Goal: Obtain resource: Obtain resource

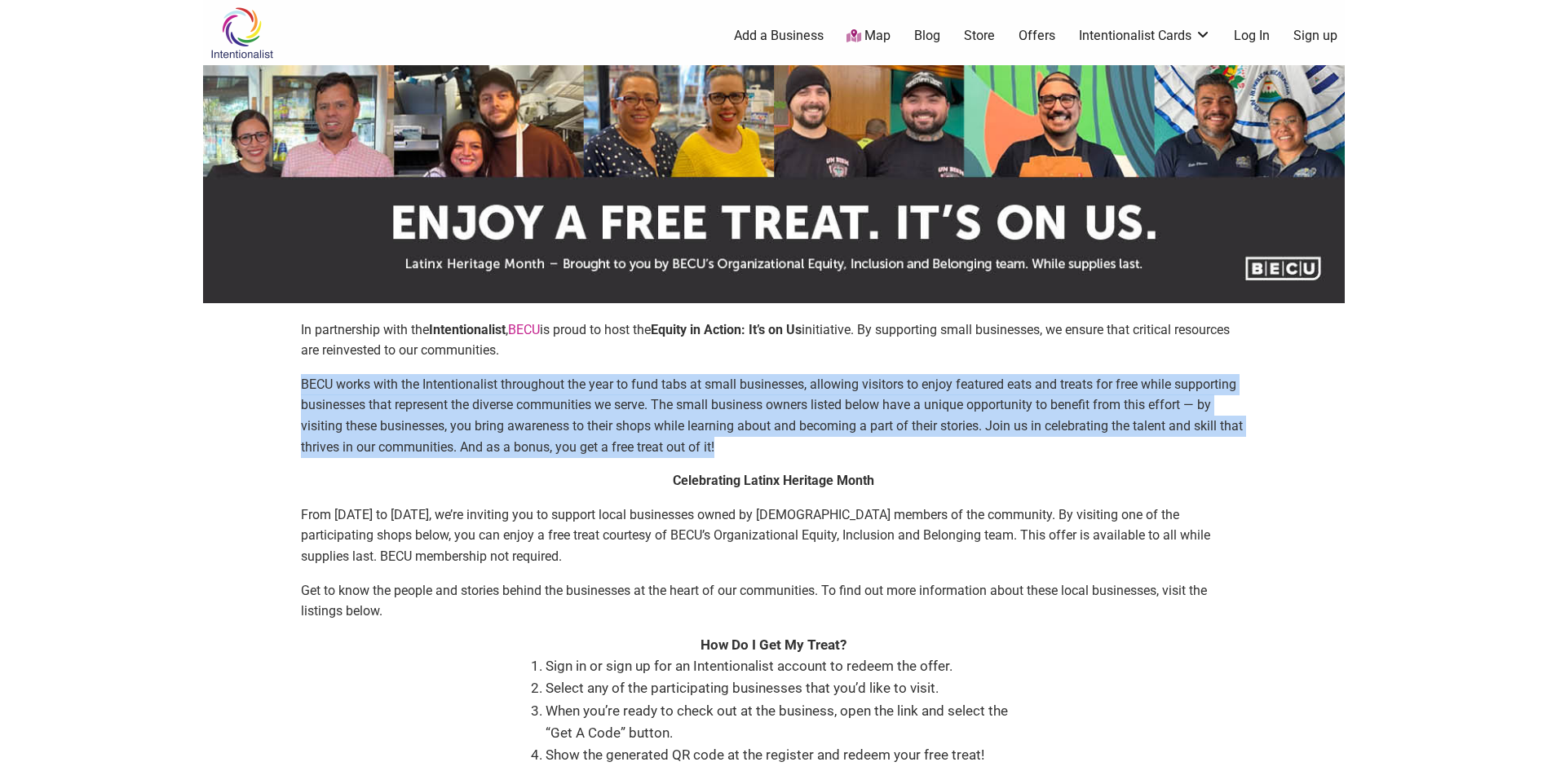
drag, startPoint x: 323, startPoint y: 383, endPoint x: 1186, endPoint y: 438, distance: 864.8
click at [736, 438] on div "In partnership with the Intentionalist , [PERSON_NAME] is proud to host the Equ…" at bounding box center [774, 566] width 1109 height 494
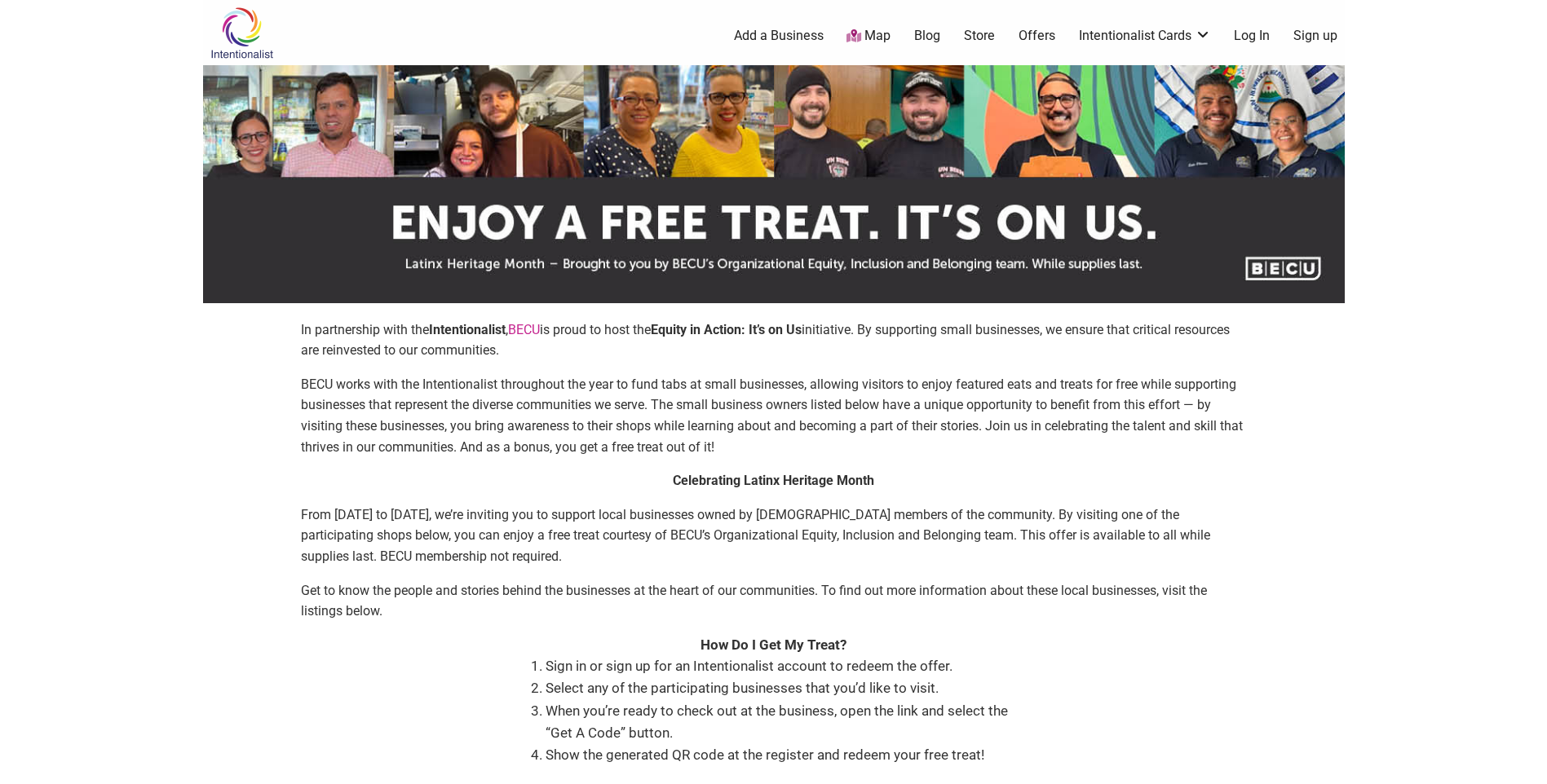
click at [481, 486] on p "Celebrating Latinx Heritage Month" at bounding box center [774, 481] width 946 height 21
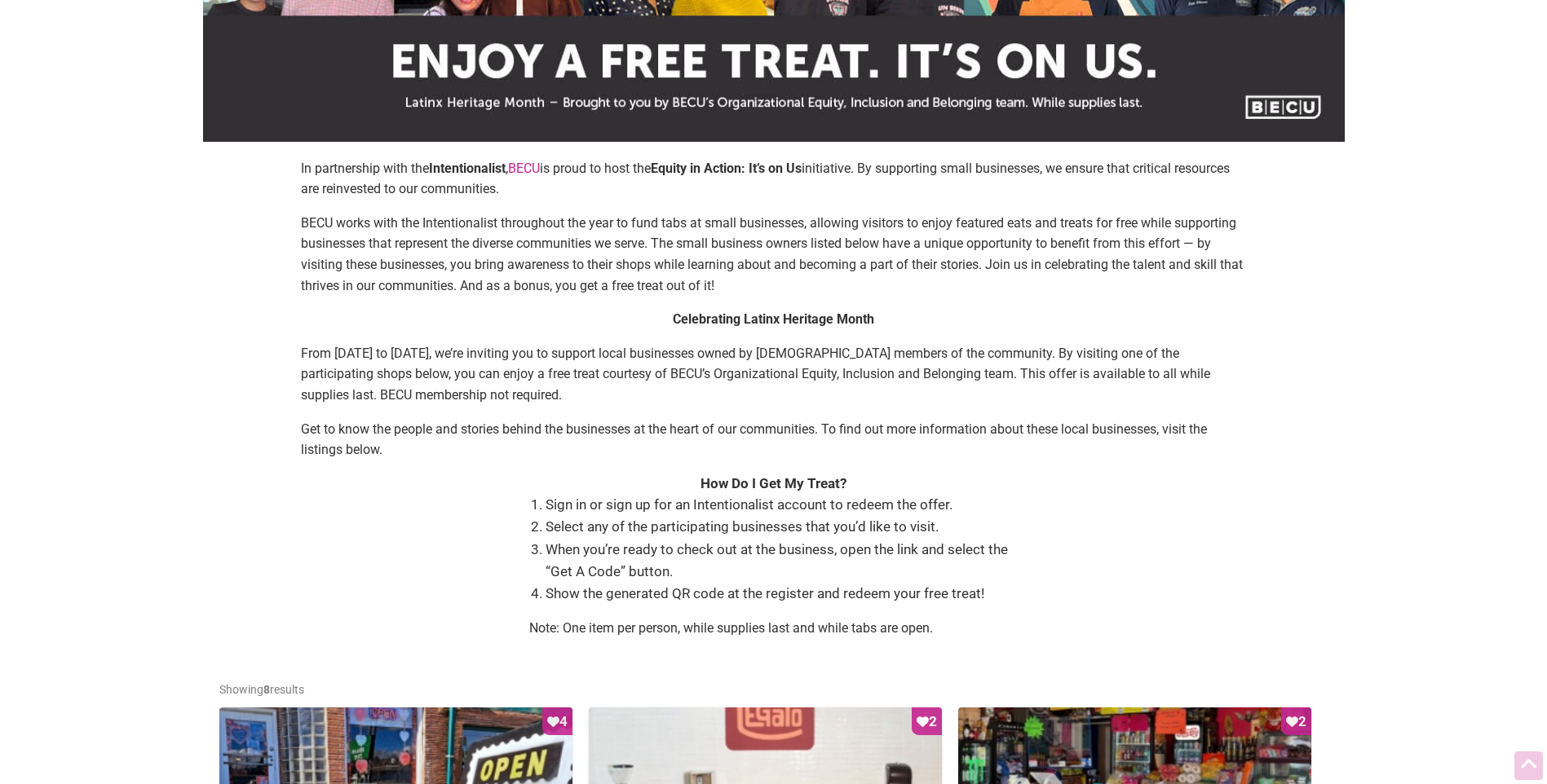
scroll to position [163, 0]
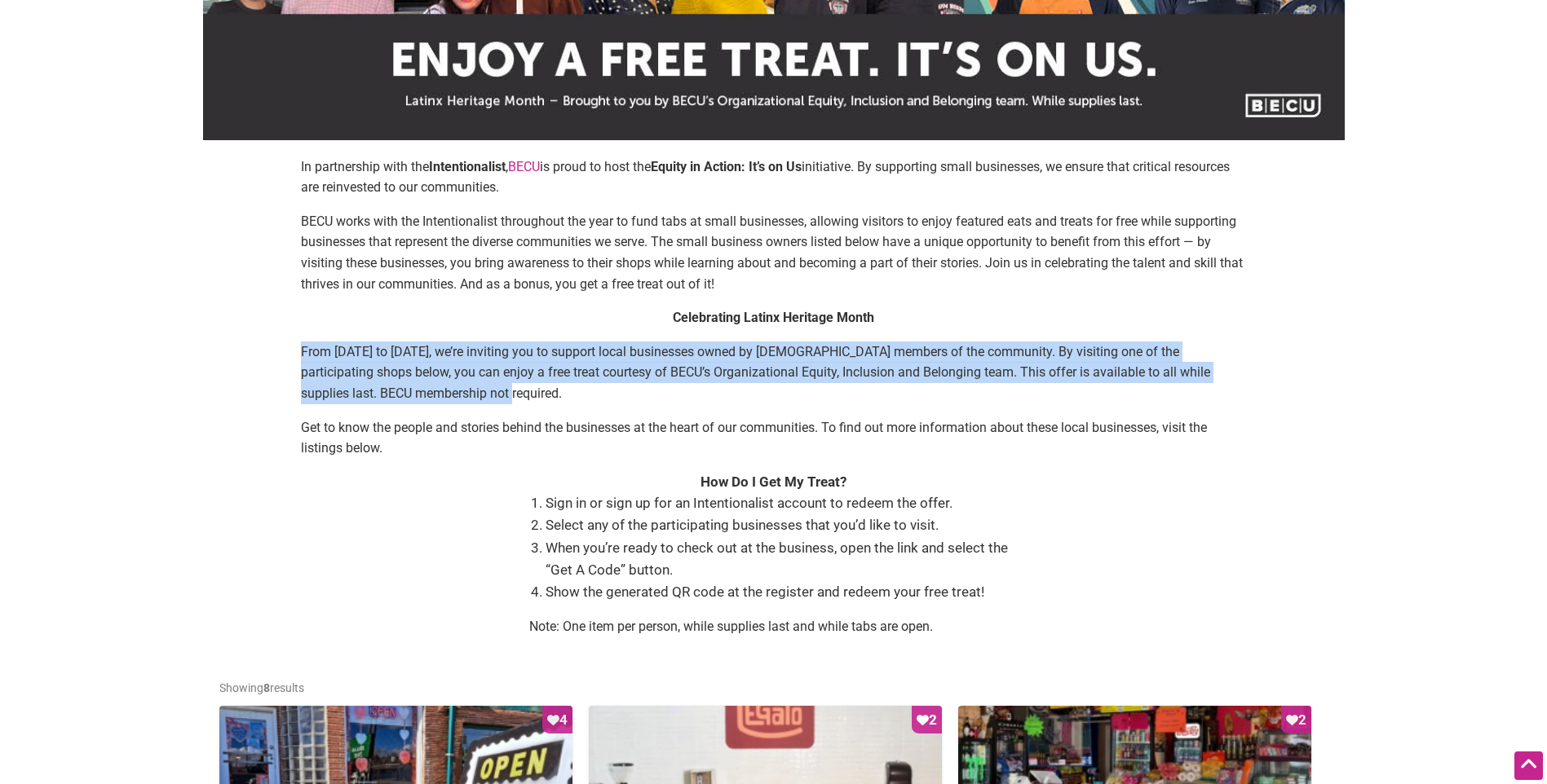
drag, startPoint x: 288, startPoint y: 352, endPoint x: 1221, endPoint y: 385, distance: 933.6
click at [736, 385] on div "In partnership with the Intentionalist , [PERSON_NAME] is proud to host the Equ…" at bounding box center [774, 404] width 1109 height 494
drag, startPoint x: 749, startPoint y: 383, endPoint x: 758, endPoint y: 382, distance: 9.1
click at [736, 383] on p "From [DATE] to [DATE], we’re inviting you to support local businesses owned by …" at bounding box center [774, 373] width 946 height 63
click at [736, 385] on p "From [DATE] to [DATE], we’re inviting you to support local businesses owned by …" at bounding box center [774, 373] width 946 height 63
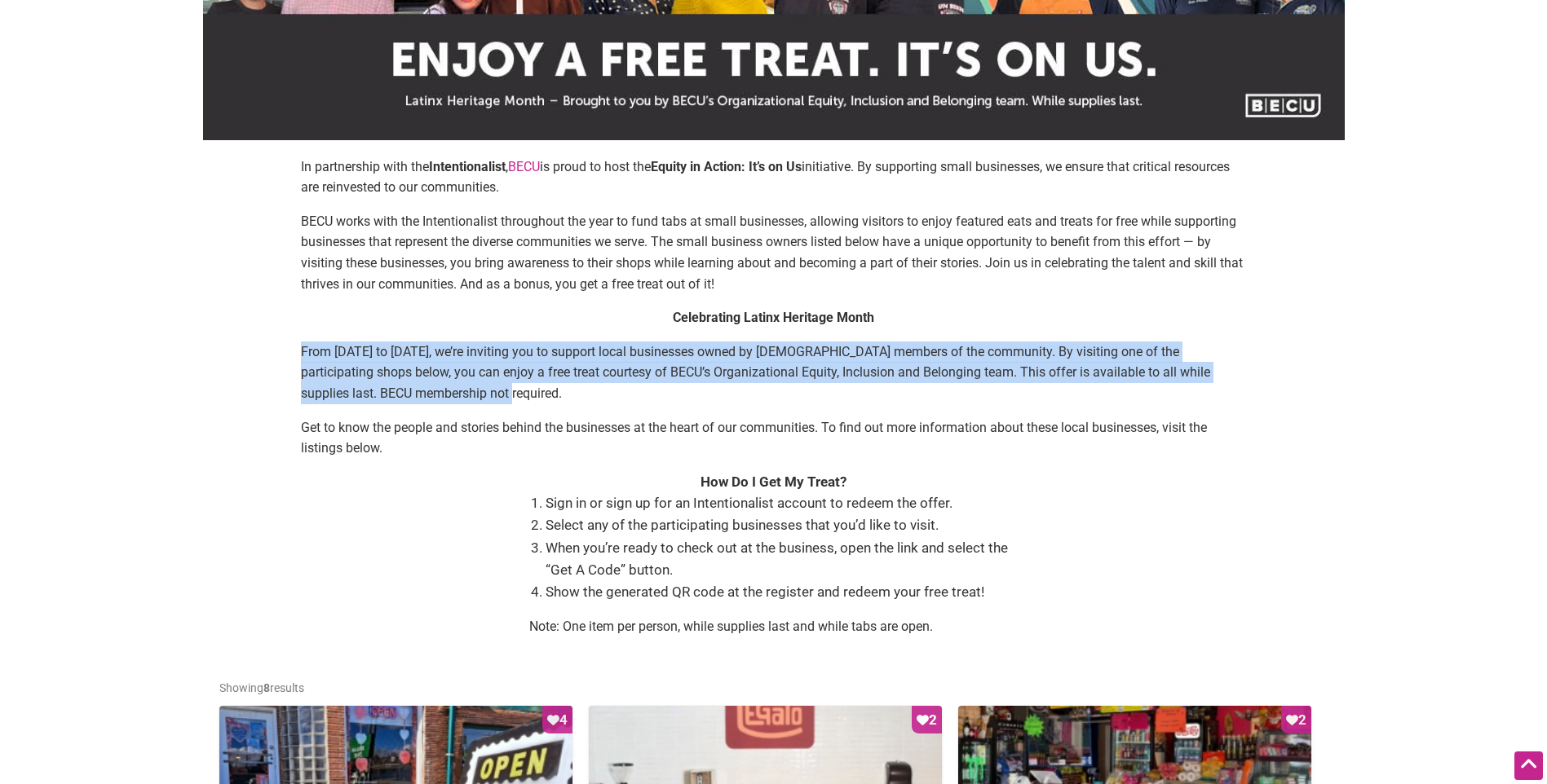
click at [736, 385] on p "From [DATE] to [DATE], we’re inviting you to support local businesses owned by …" at bounding box center [774, 373] width 946 height 63
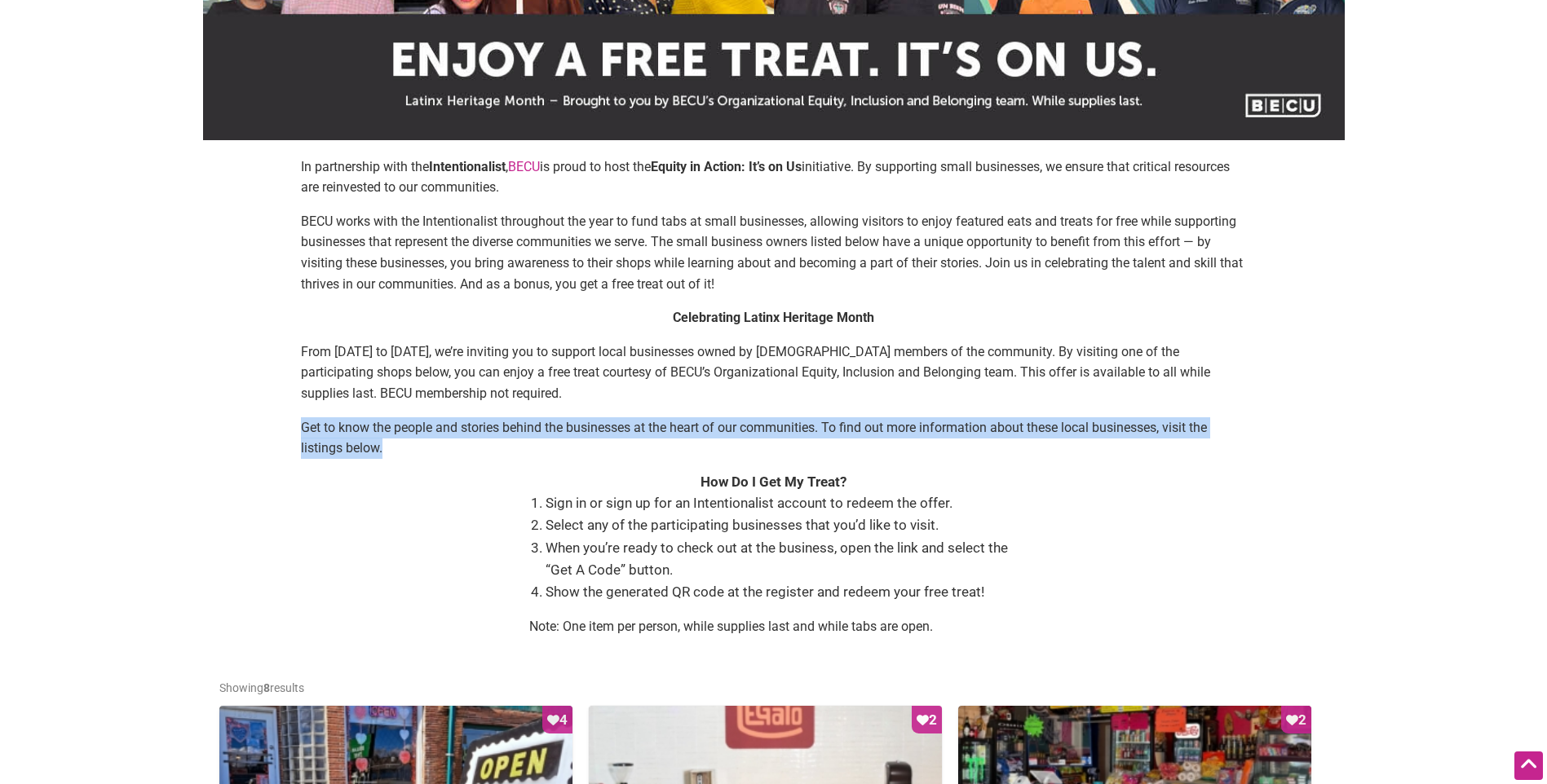
drag, startPoint x: 300, startPoint y: 428, endPoint x: 1141, endPoint y: 461, distance: 841.6
click at [736, 461] on div "In partnership with the Intentionalist , [PERSON_NAME] is proud to host the Equ…" at bounding box center [774, 404] width 1109 height 494
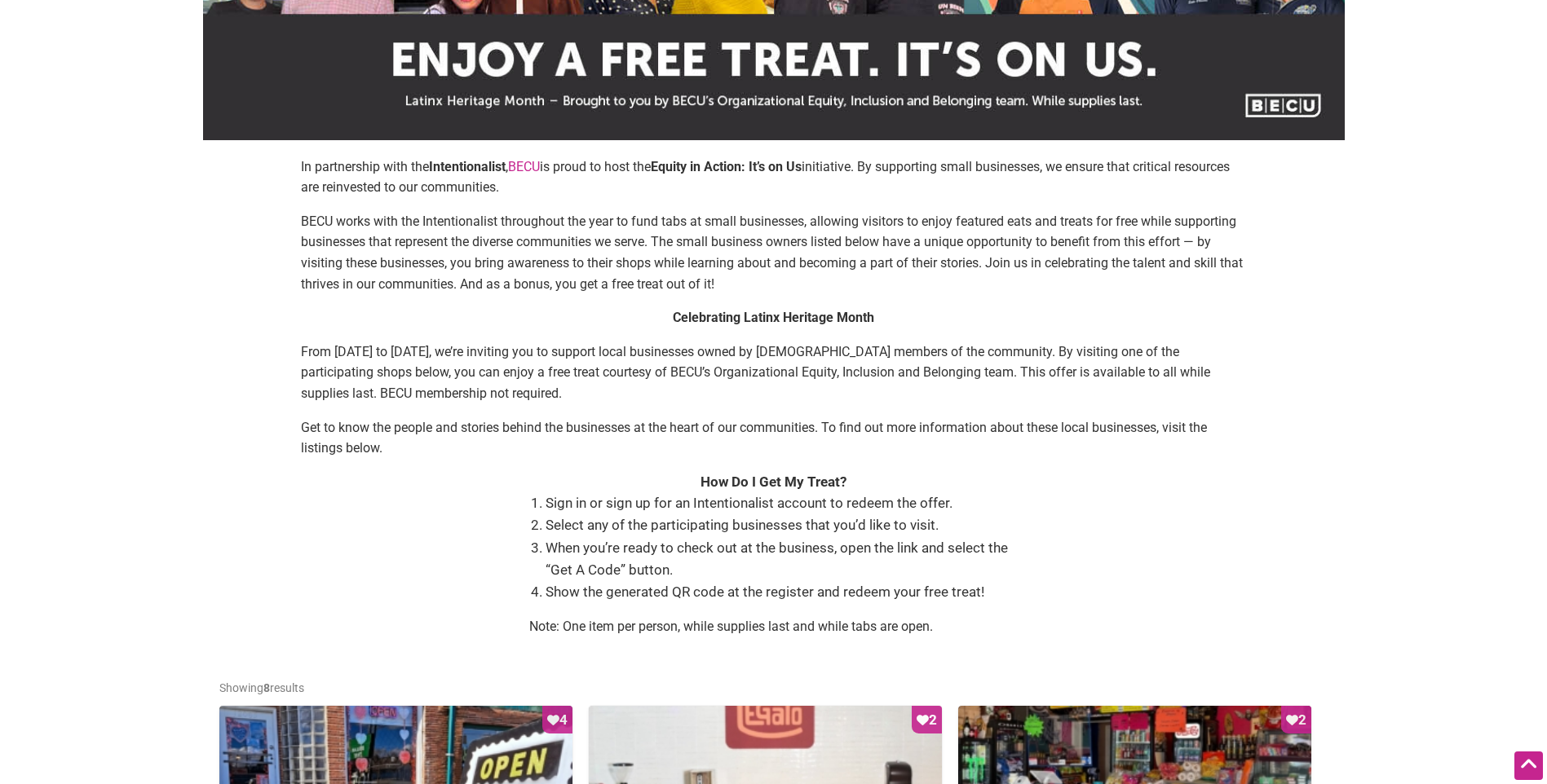
click at [736, 484] on strong "How Do I Get My Treat?" at bounding box center [774, 482] width 146 height 16
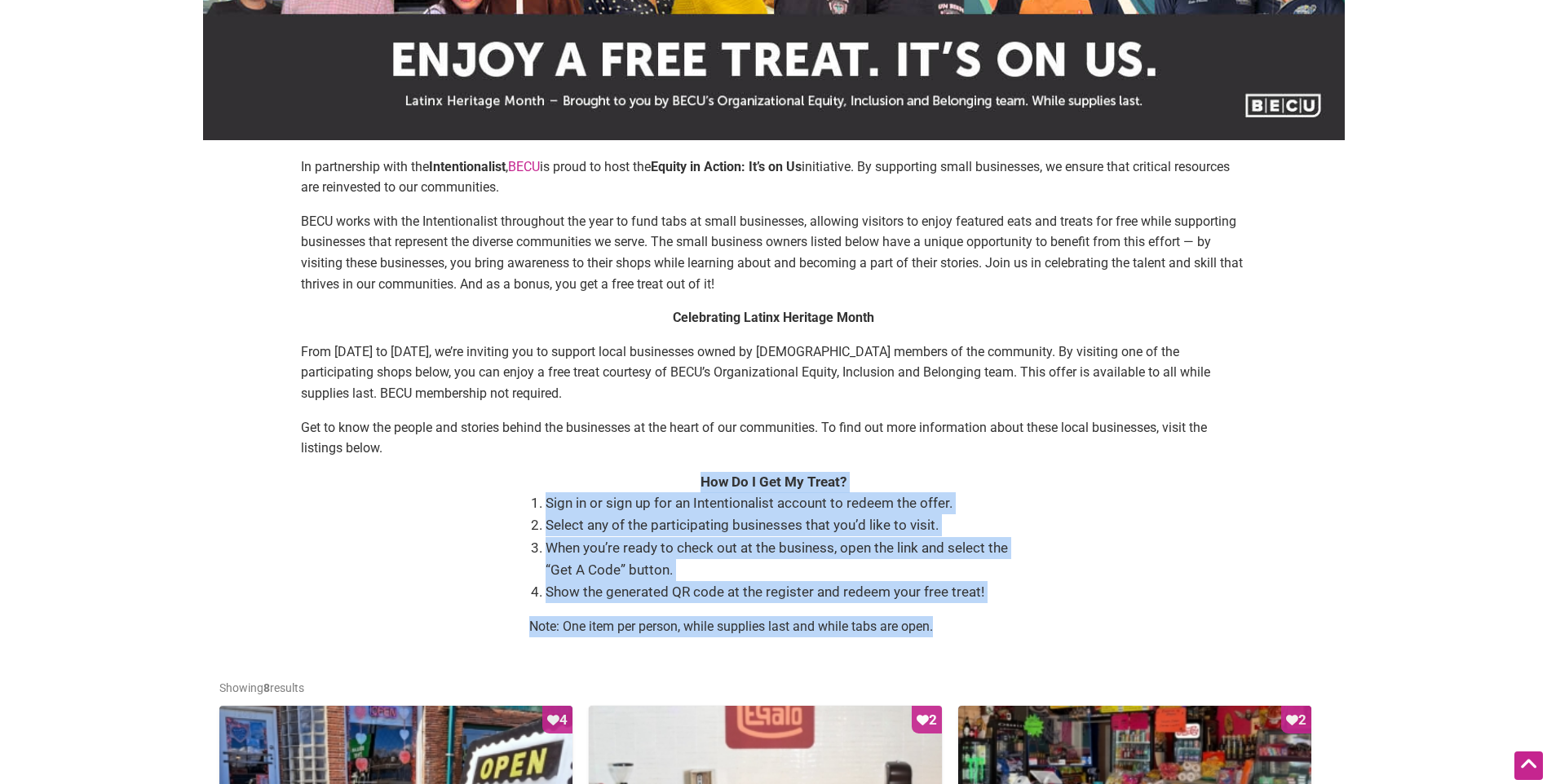
drag, startPoint x: 700, startPoint y: 483, endPoint x: 1006, endPoint y: 619, distance: 334.9
click at [736, 619] on div "In partnership with the Intentionalist , [PERSON_NAME] is proud to host the Equ…" at bounding box center [774, 404] width 1109 height 494
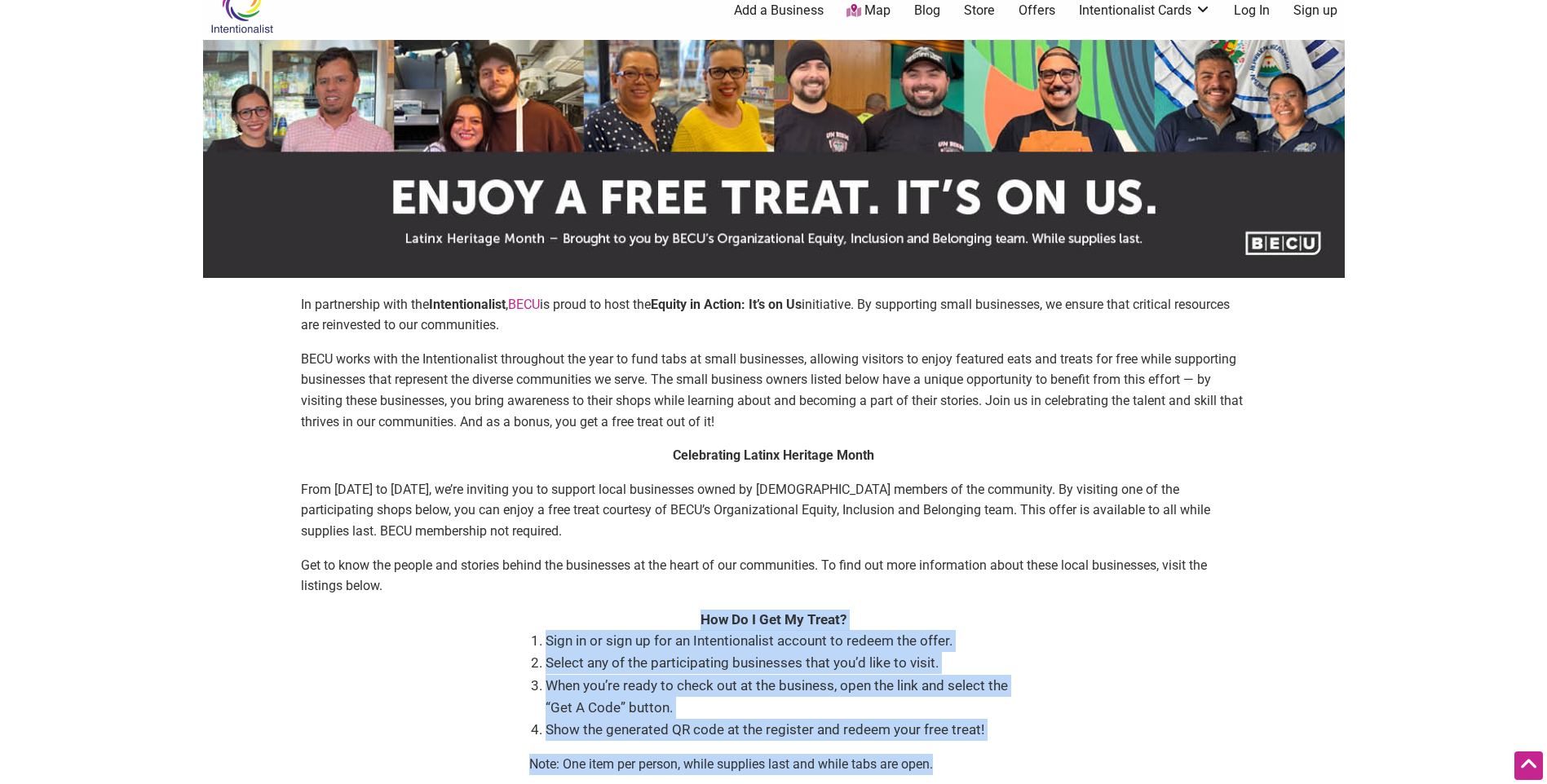
scroll to position [0, 0]
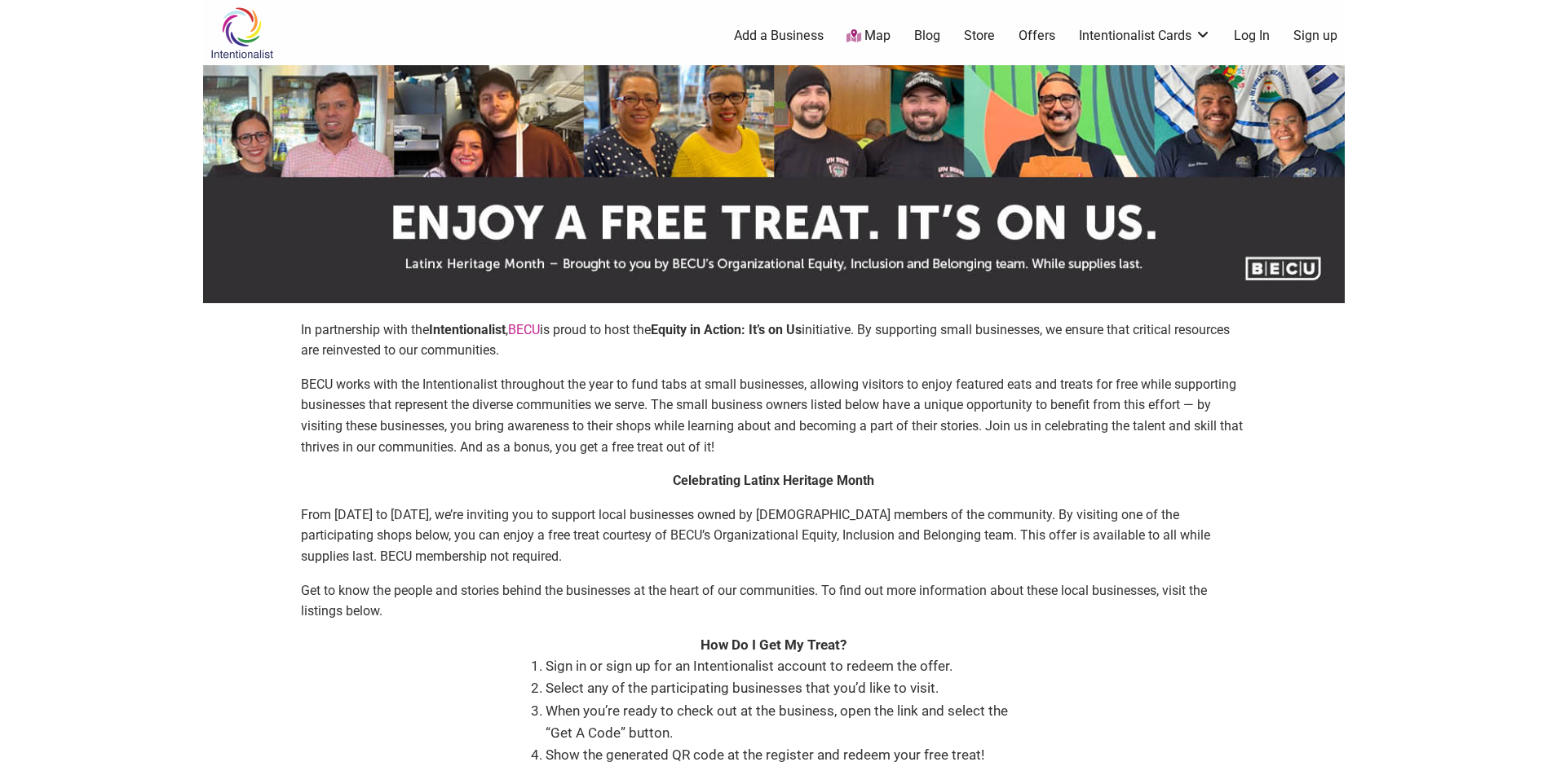
drag, startPoint x: 746, startPoint y: 2, endPoint x: 354, endPoint y: 527, distance: 655.2
click at [338, 548] on p "From [DATE] to [DATE], we’re inviting you to support local businesses owned by …" at bounding box center [774, 536] width 946 height 63
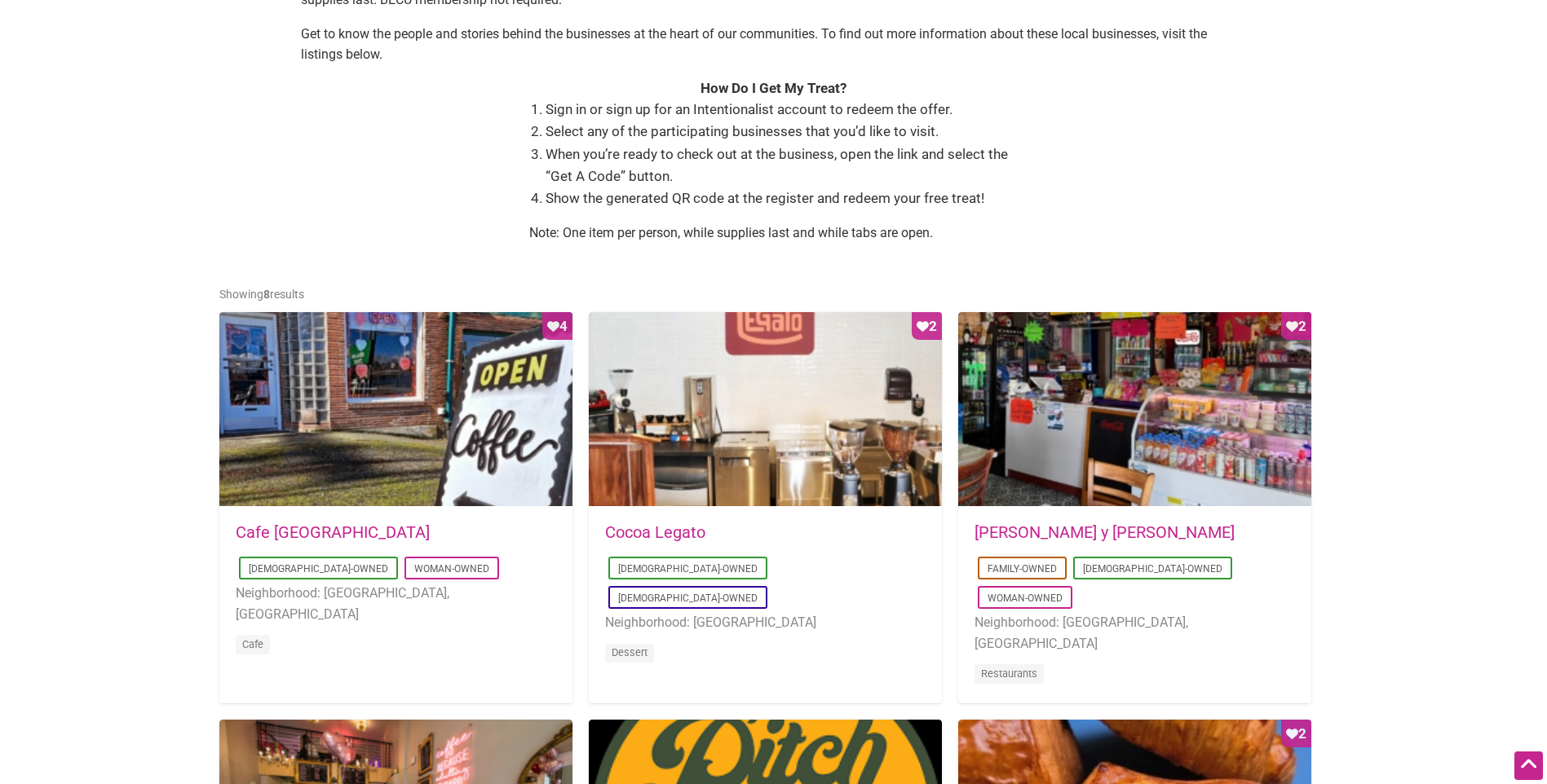
scroll to position [571, 0]
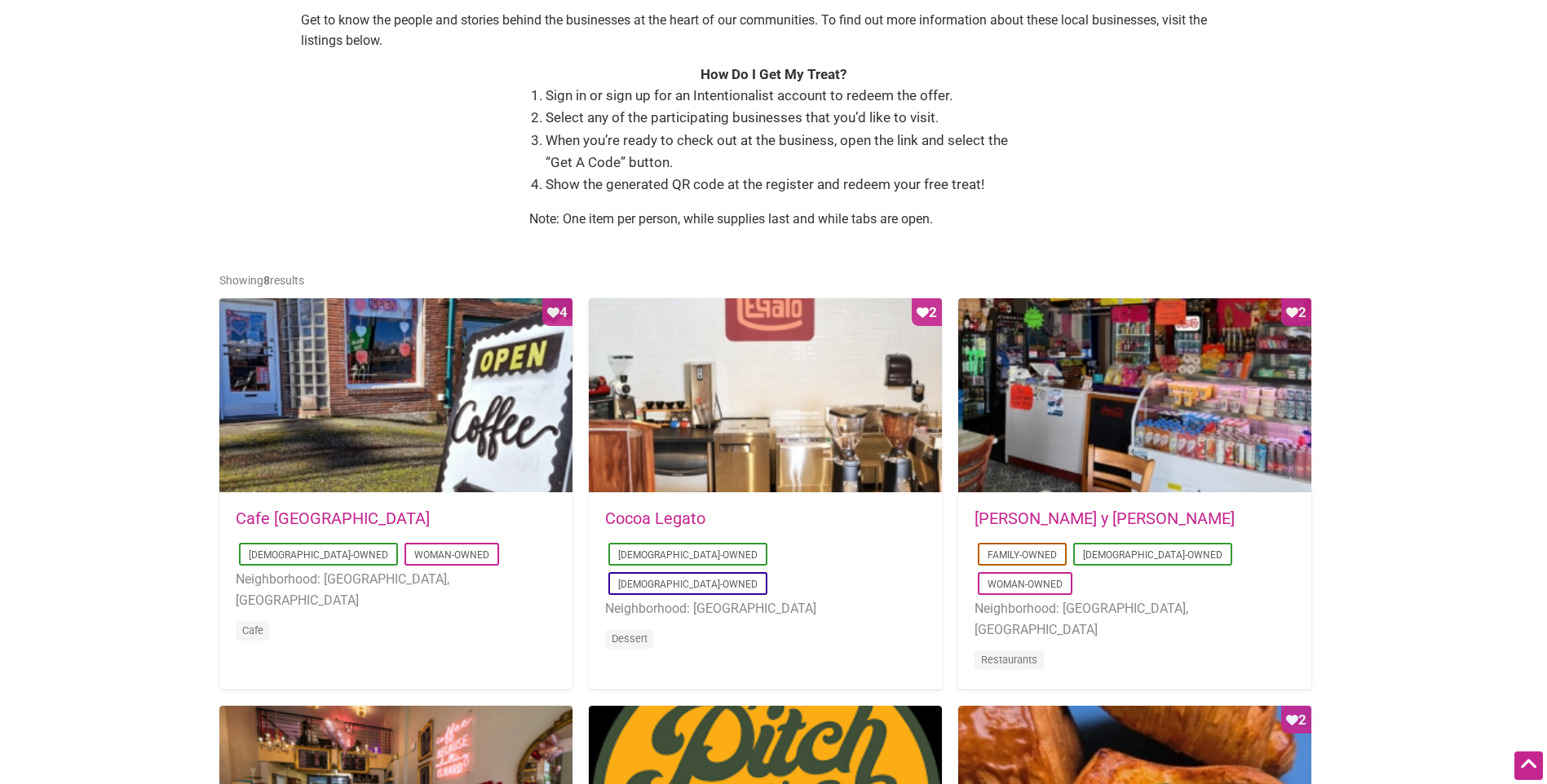
click at [269, 510] on link "Cafe [GEOGRAPHIC_DATA]" at bounding box center [332, 518] width 194 height 19
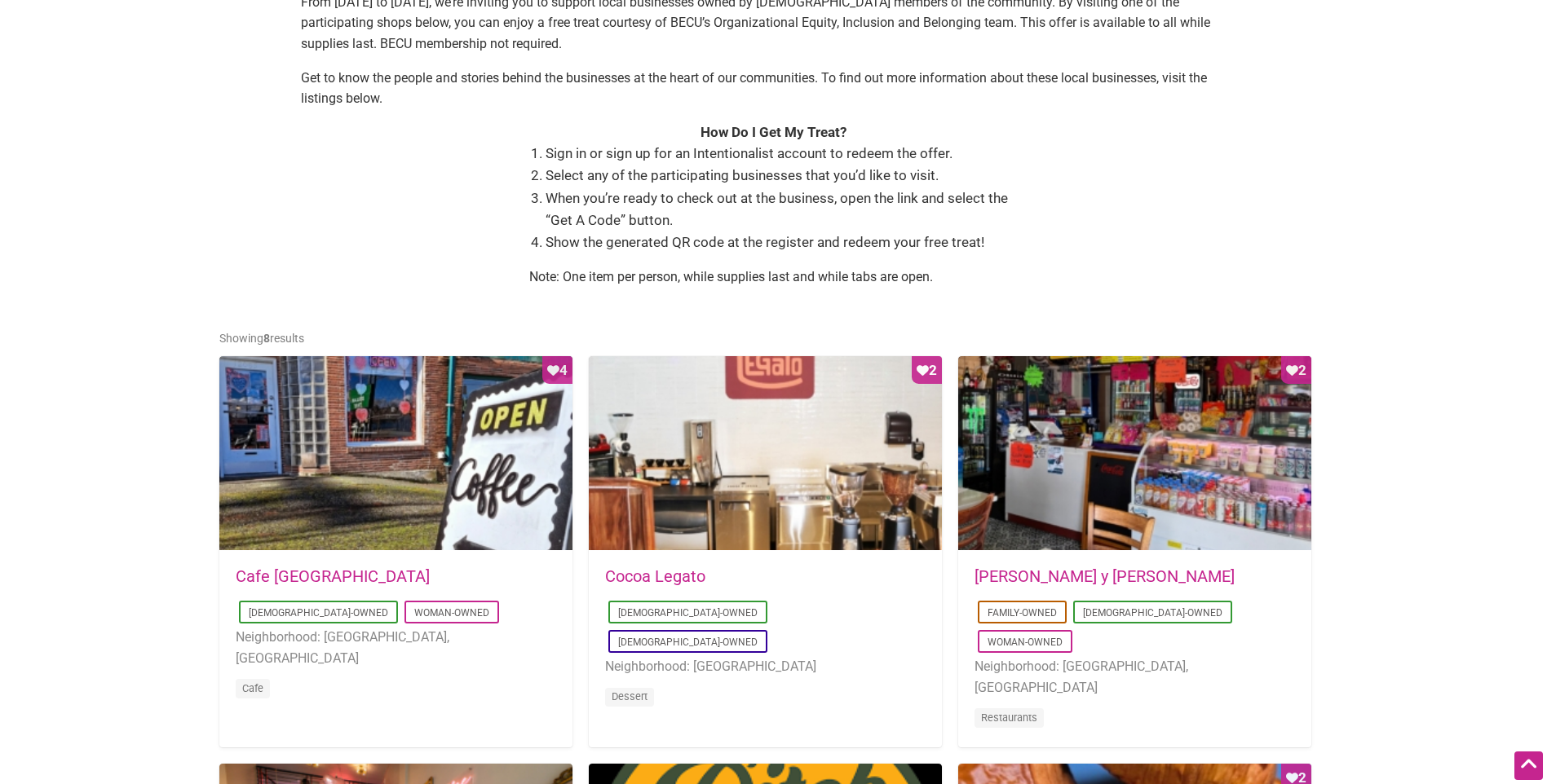
scroll to position [489, 0]
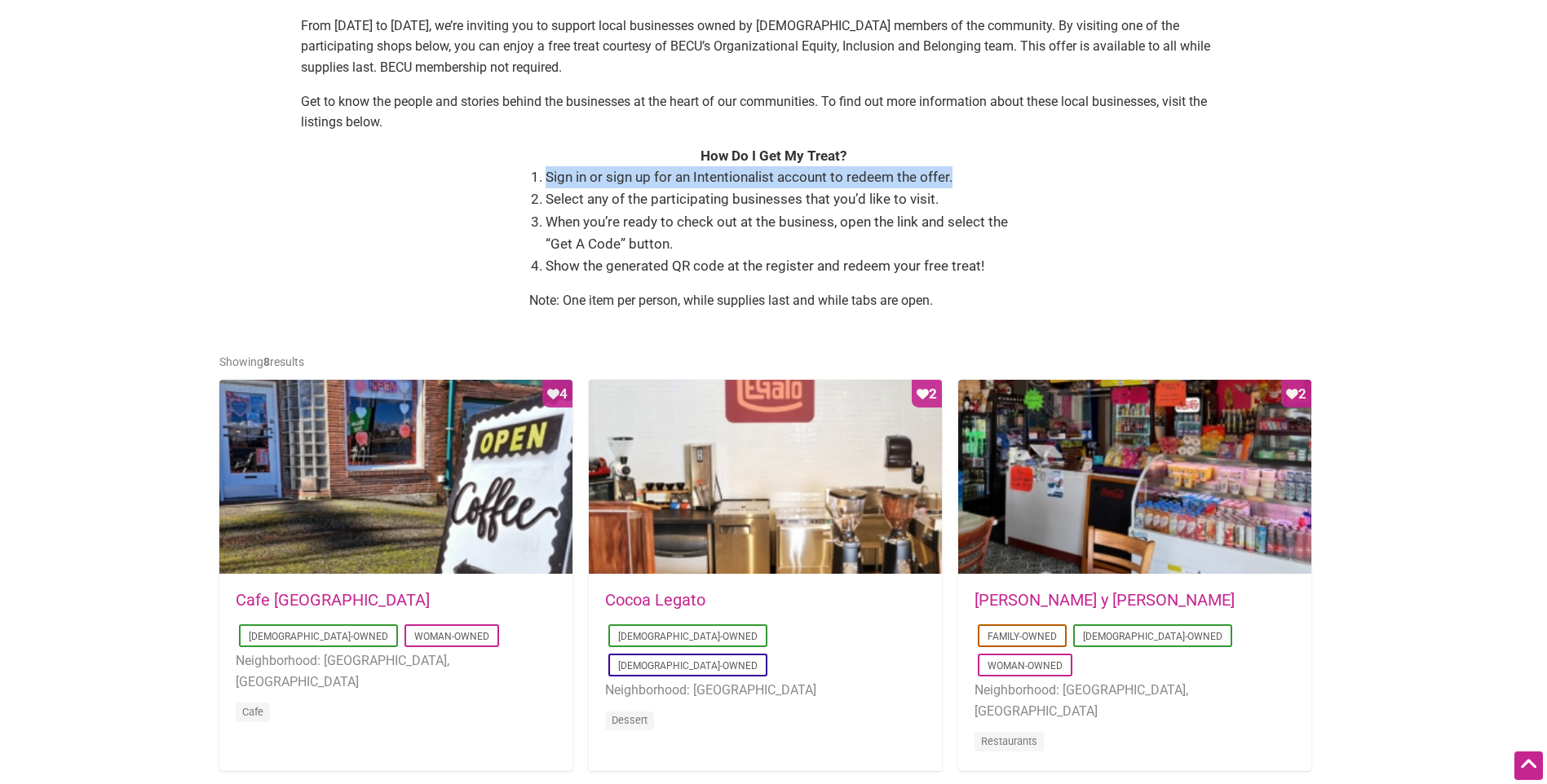
drag, startPoint x: 963, startPoint y: 181, endPoint x: 546, endPoint y: 181, distance: 417.0
click at [546, 181] on li "Sign in or sign up for an Intentionalist account to redeem the offer." at bounding box center [781, 177] width 473 height 22
drag, startPoint x: 546, startPoint y: 181, endPoint x: 577, endPoint y: 181, distance: 31.0
copy li "Sign in or sign up for an Intentionalist account to redeem the offer."
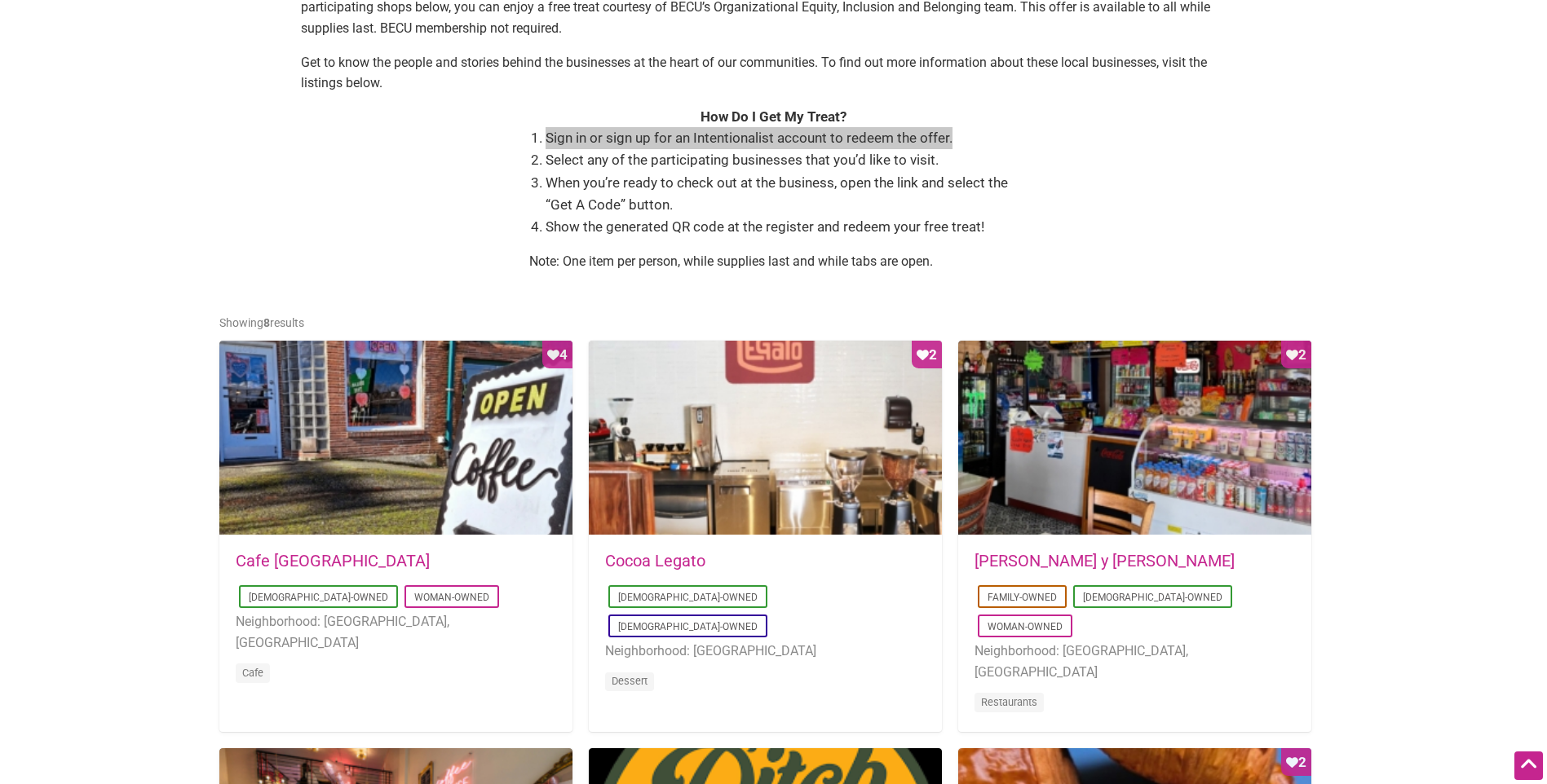
scroll to position [571, 0]
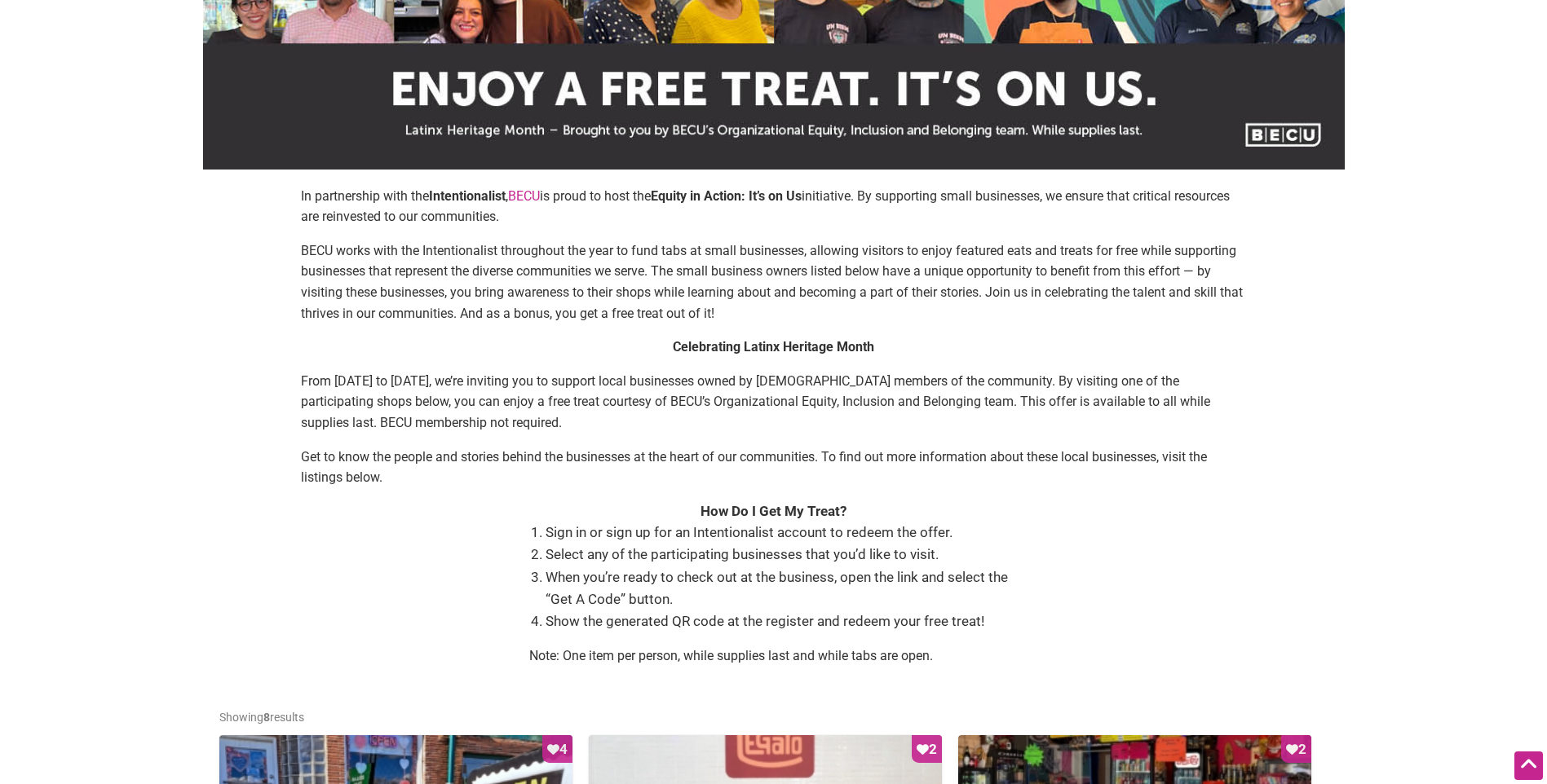
scroll to position [163, 0]
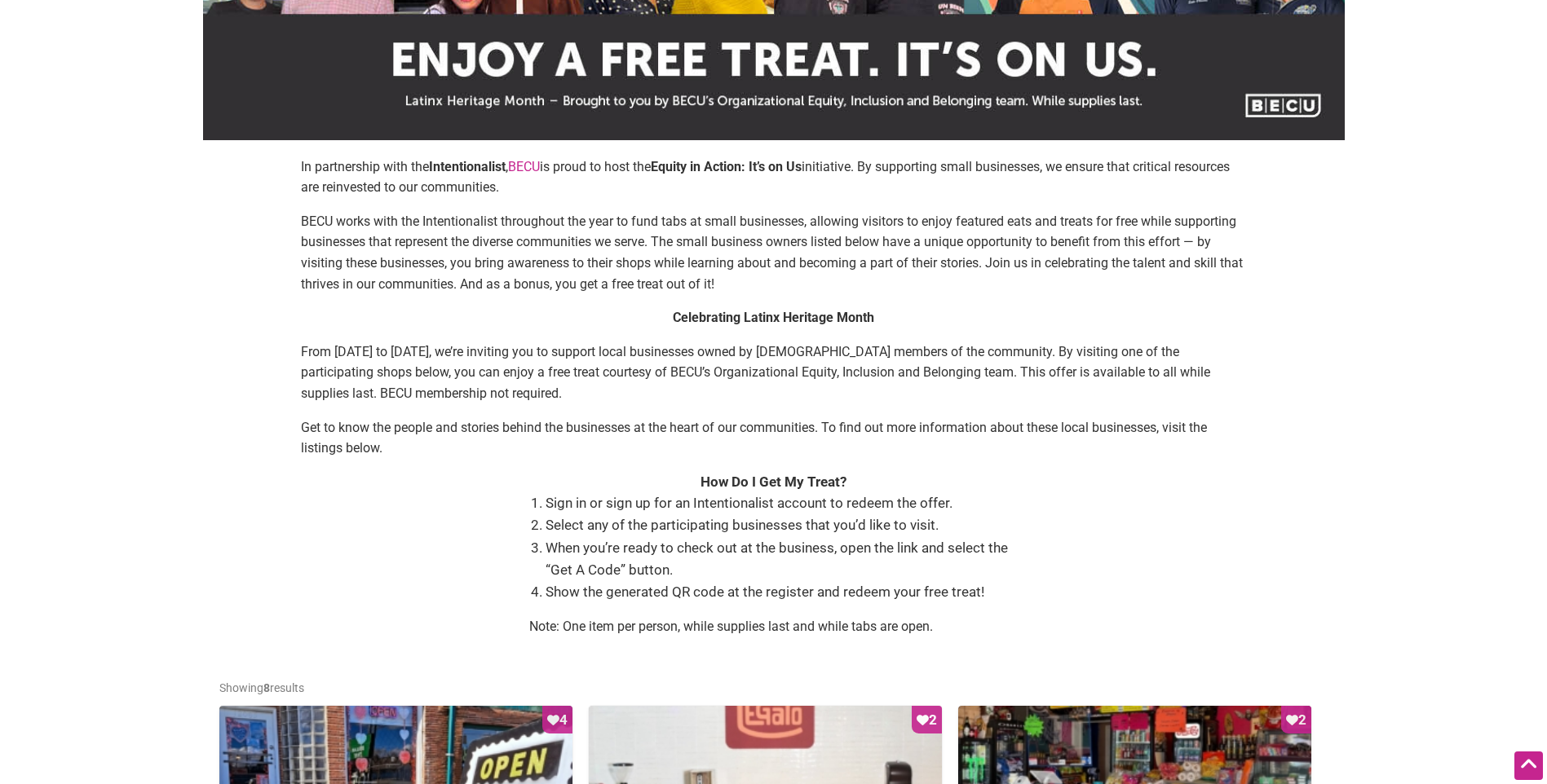
click at [736, 459] on div "Celebrating Latinx Heritage Month From [DATE] to [DATE], we’re inviting you to …" at bounding box center [774, 389] width 946 height 165
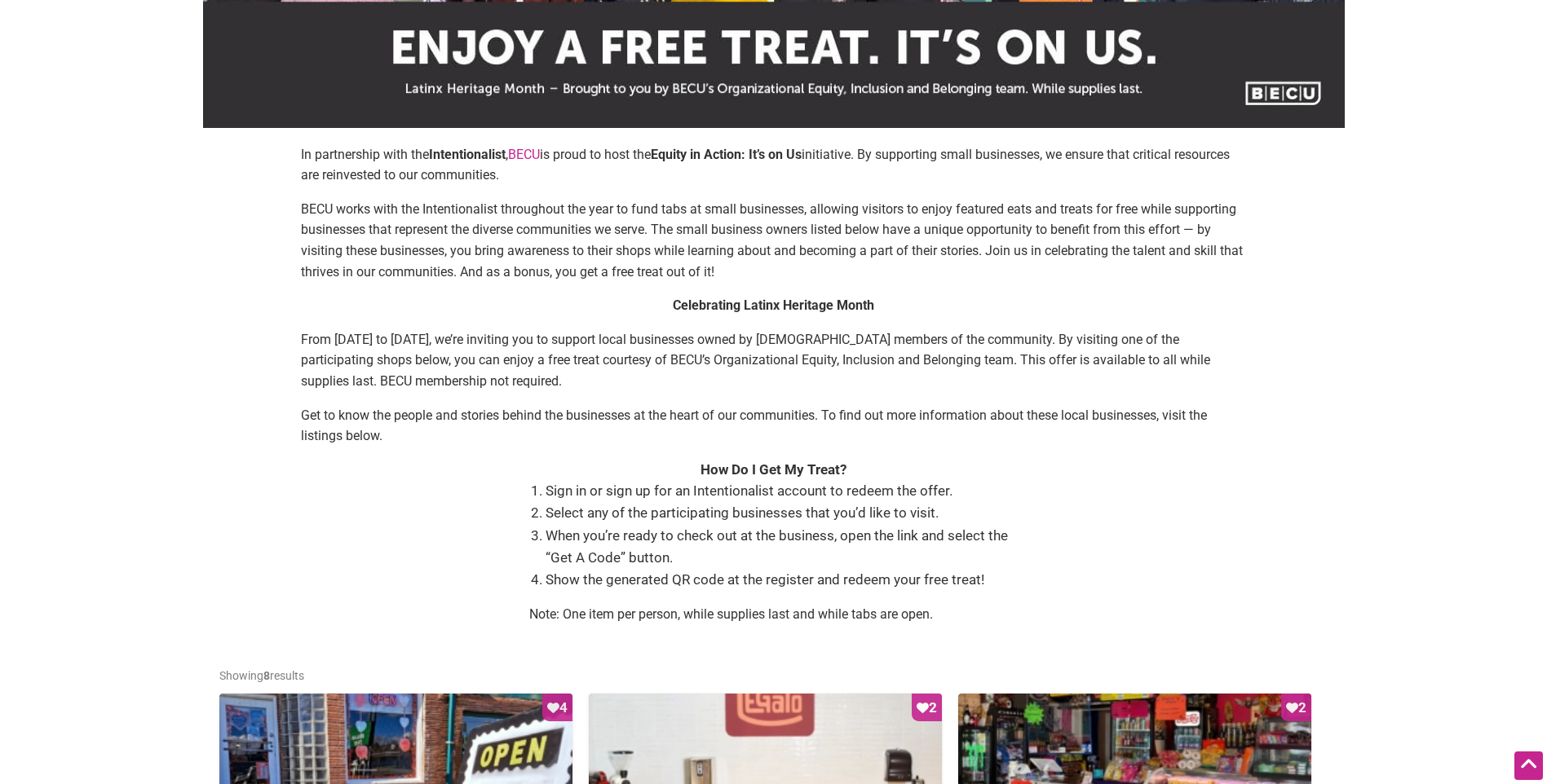
scroll to position [0, 0]
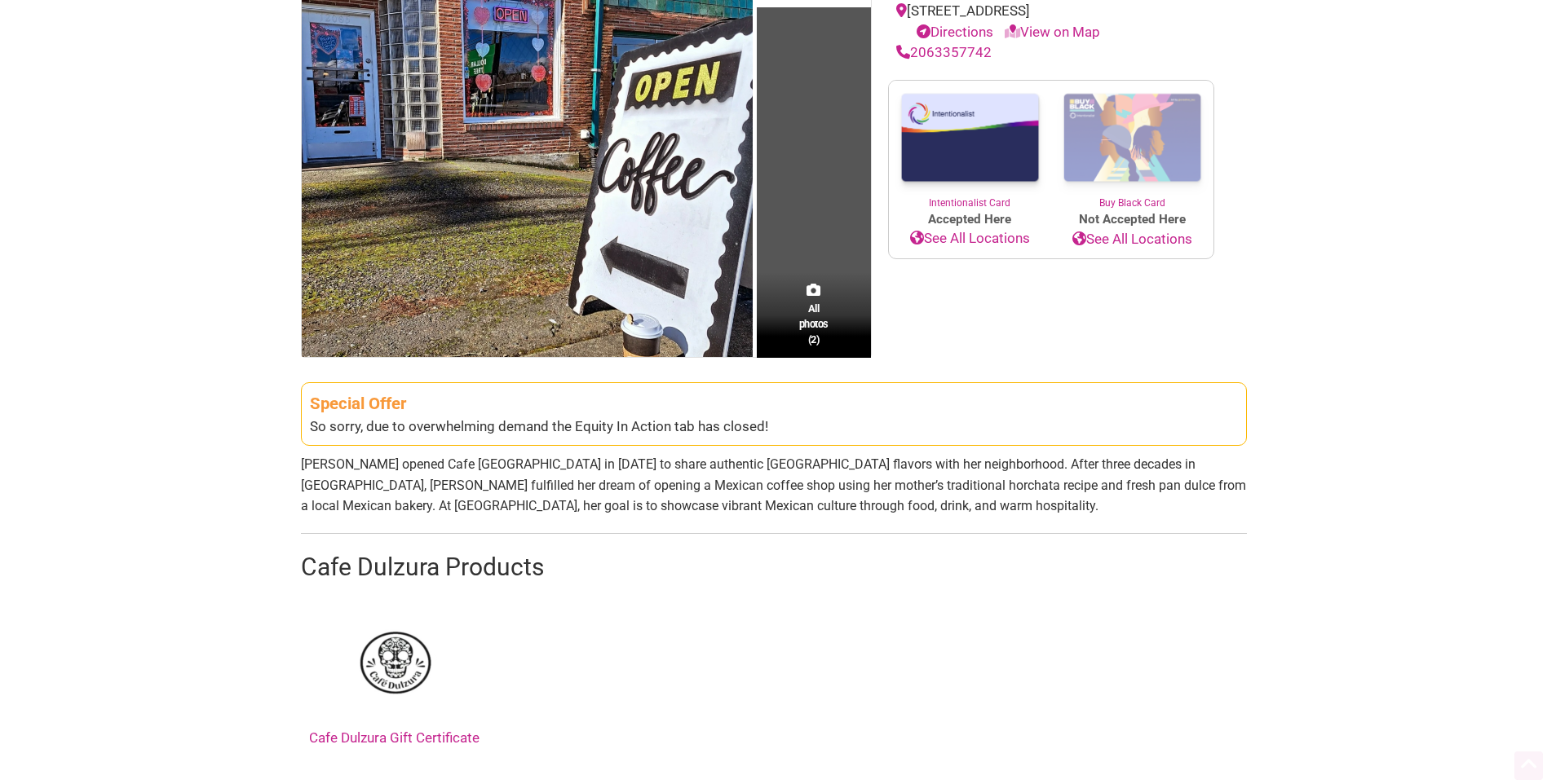
scroll to position [327, 0]
